Goal: Task Accomplishment & Management: Manage account settings

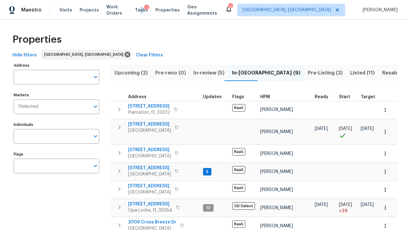
click at [142, 12] on div "Tasks 1" at bounding box center [141, 10] width 13 height 7
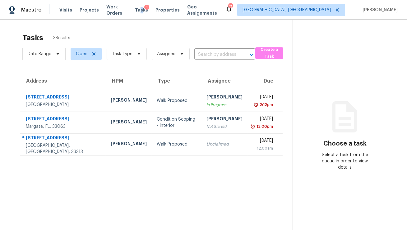
click at [143, 7] on div "Tasks 1" at bounding box center [141, 10] width 13 height 7
click at [143, 9] on span "Tasks" at bounding box center [141, 10] width 13 height 4
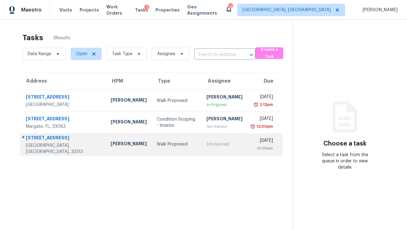
click at [40, 145] on div "[GEOGRAPHIC_DATA], [GEOGRAPHIC_DATA], 33313" at bounding box center [63, 148] width 75 height 12
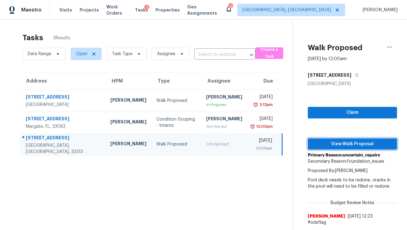
click at [323, 143] on span "View Walk Proposal" at bounding box center [352, 144] width 79 height 8
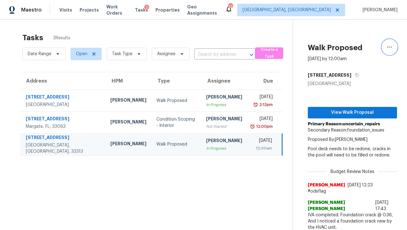
click at [389, 48] on icon "button" at bounding box center [389, 46] width 7 height 7
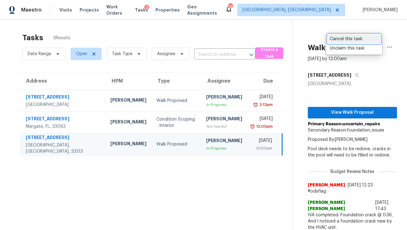
click at [350, 37] on div "Cancel this task" at bounding box center [354, 39] width 49 height 6
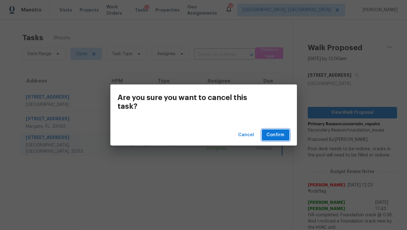
click at [274, 137] on span "Confirm" at bounding box center [276, 135] width 18 height 8
